Goal: Obtain resource: Download file/media

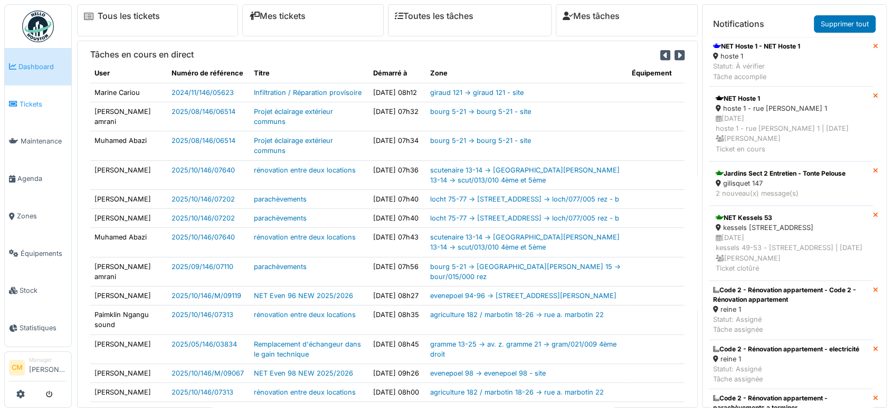
click at [30, 105] on span "Tickets" at bounding box center [44, 104] width 48 height 10
click at [855, 17] on link "Supprimer tout" at bounding box center [845, 23] width 62 height 17
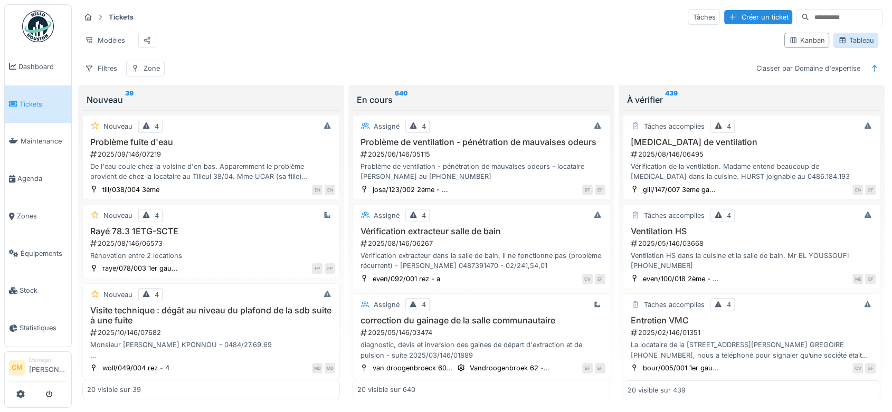
click at [846, 45] on div "Tableau" at bounding box center [855, 40] width 35 height 10
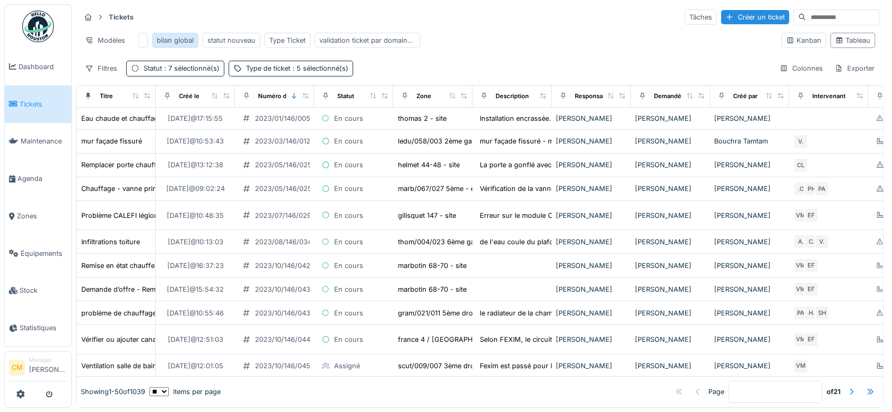
click at [162, 40] on div "bilan global" at bounding box center [175, 40] width 37 height 10
click at [842, 75] on div "Exporter" at bounding box center [855, 68] width 50 height 15
click at [850, 113] on div "Export PDF" at bounding box center [844, 116] width 59 height 16
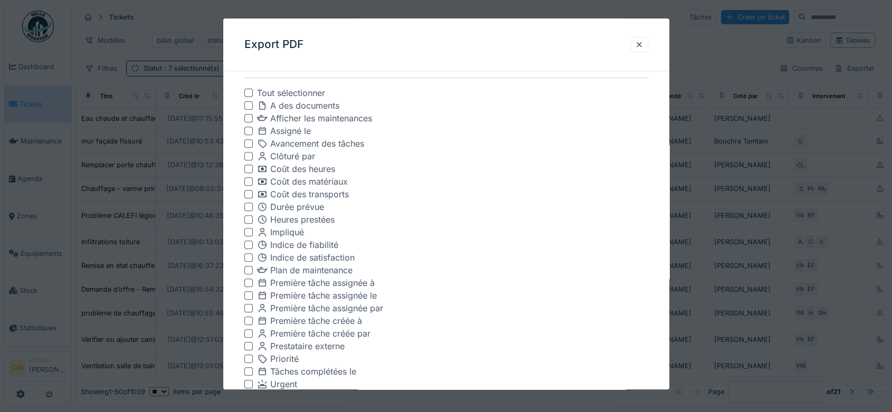
scroll to position [469, 0]
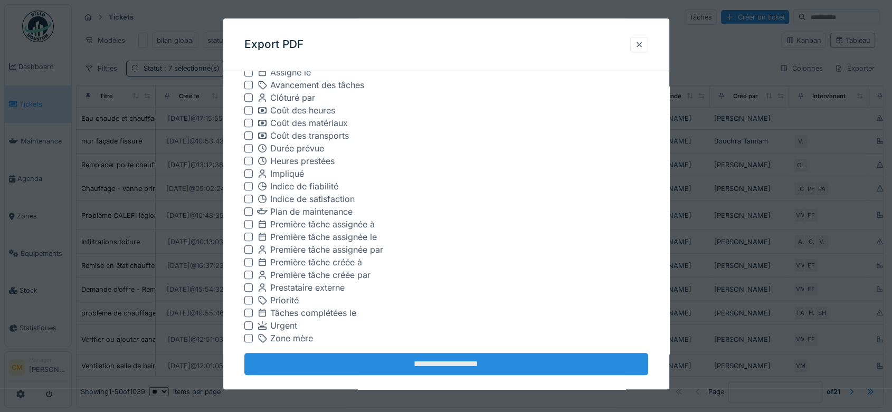
click at [441, 362] on input "**********" at bounding box center [446, 364] width 404 height 22
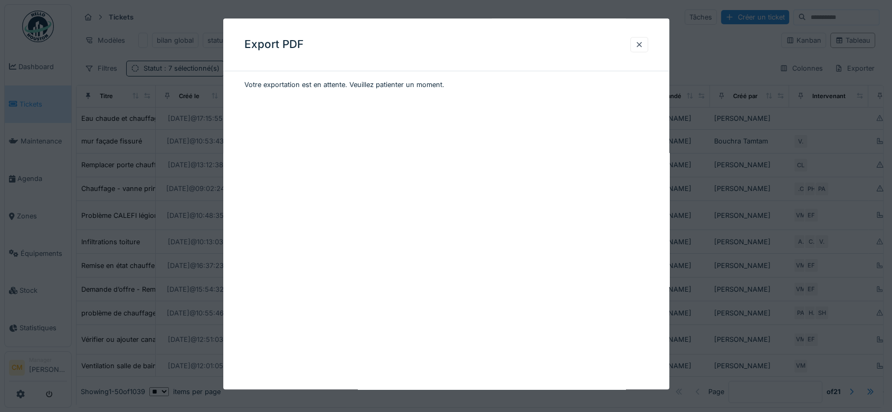
scroll to position [0, 0]
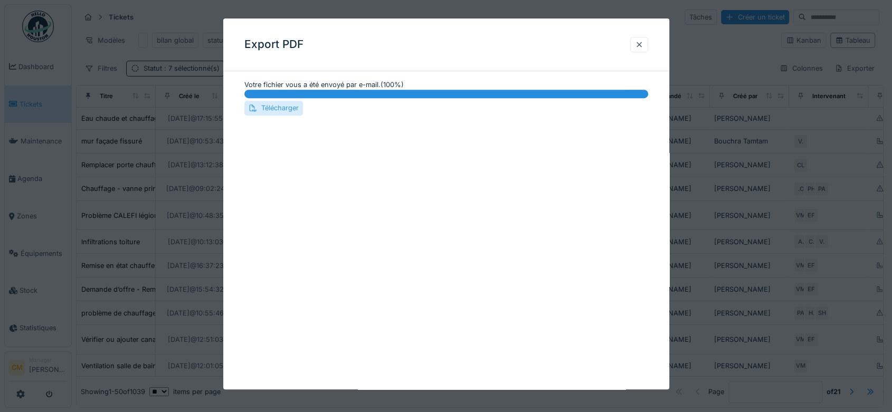
click at [276, 109] on div "Télécharger" at bounding box center [273, 108] width 59 height 14
click at [282, 109] on div "Télécharger" at bounding box center [273, 108] width 59 height 14
click at [640, 45] on div at bounding box center [639, 45] width 8 height 10
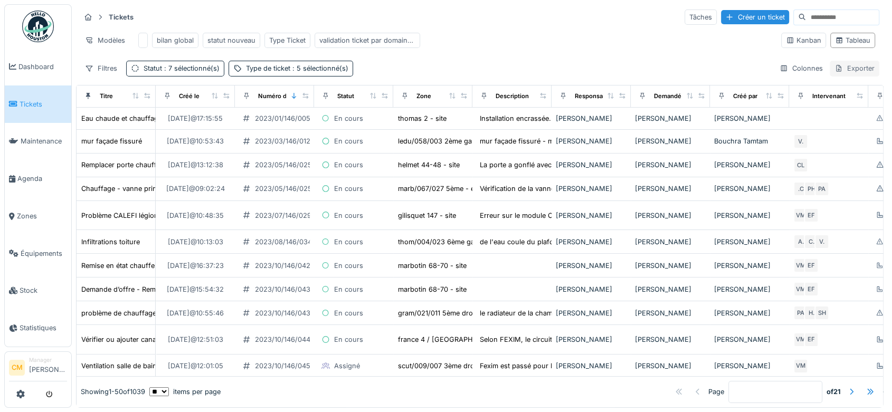
click at [841, 76] on div "Exporter" at bounding box center [855, 68] width 50 height 15
click at [845, 100] on div "Export Excel" at bounding box center [844, 101] width 59 height 16
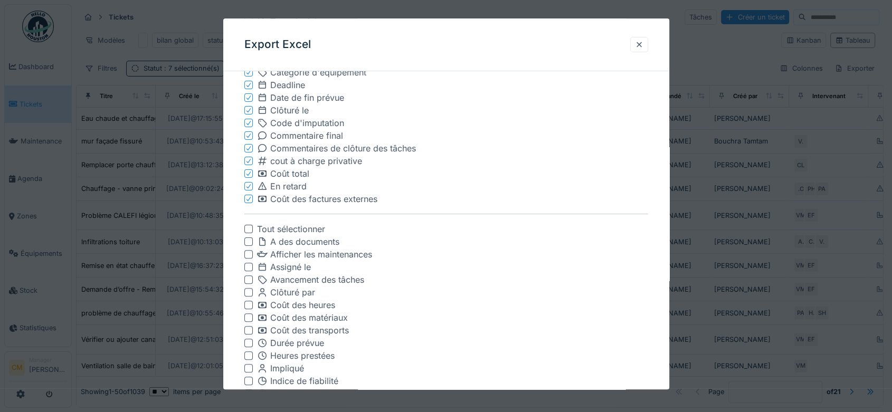
scroll to position [469, 0]
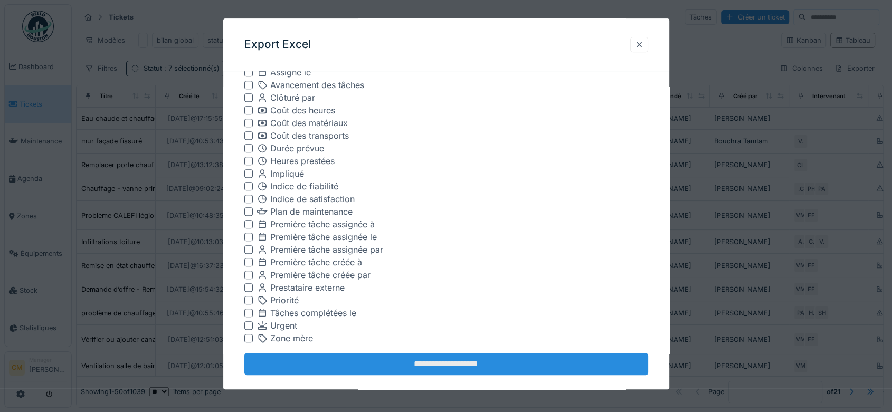
click at [431, 366] on input "**********" at bounding box center [446, 364] width 404 height 22
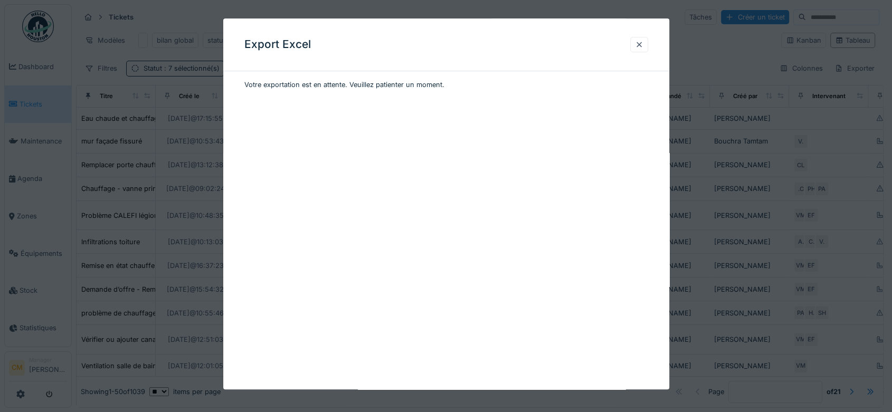
scroll to position [0, 0]
